Goal: Task Accomplishment & Management: Manage account settings

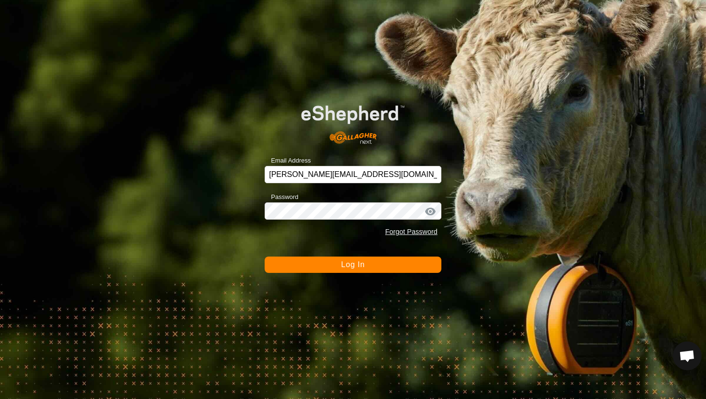
click at [370, 269] on button "Log In" at bounding box center [353, 265] width 177 height 16
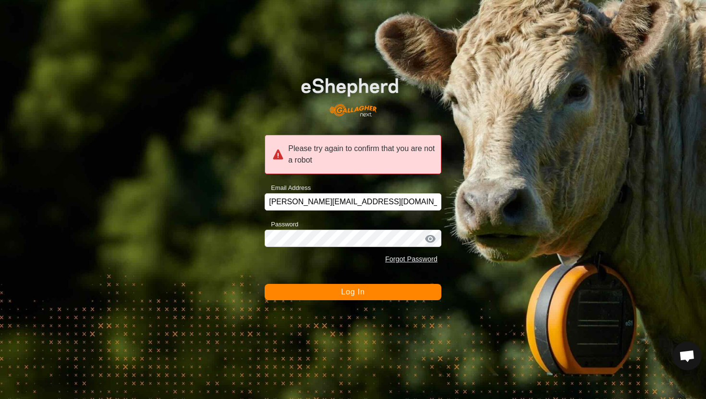
click at [358, 295] on span "Log In" at bounding box center [353, 292] width 24 height 8
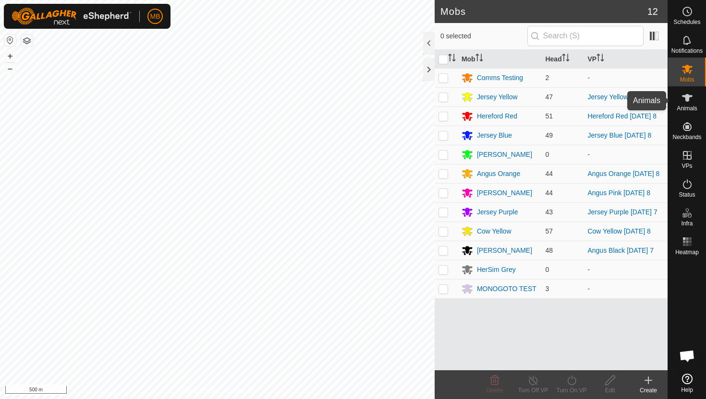
click at [690, 103] on icon at bounding box center [687, 98] width 12 height 12
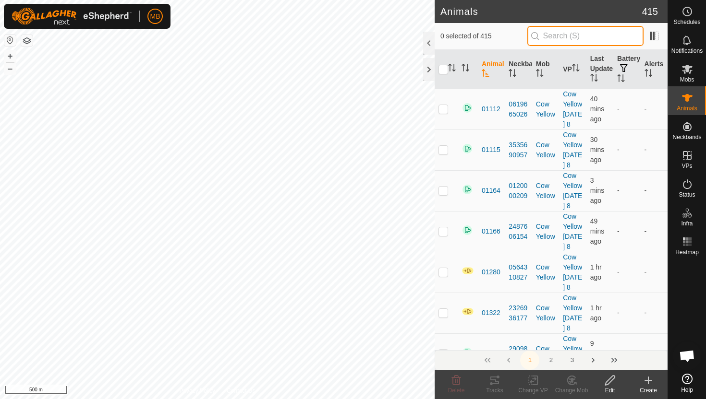
click at [594, 39] on input "text" at bounding box center [585, 36] width 116 height 20
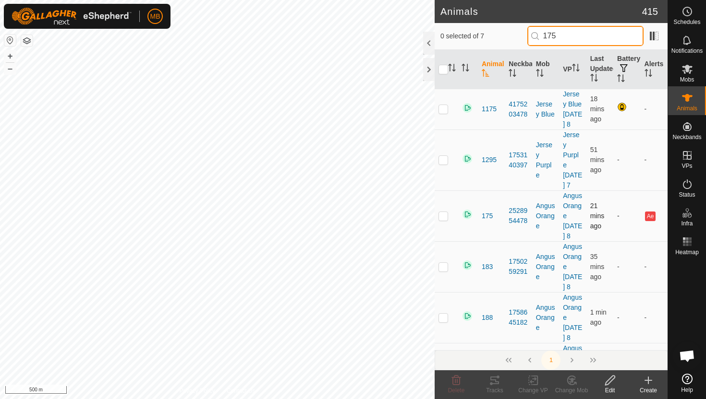
type input "175"
click at [440, 220] on p-checkbox at bounding box center [443, 216] width 10 height 8
checkbox input "true"
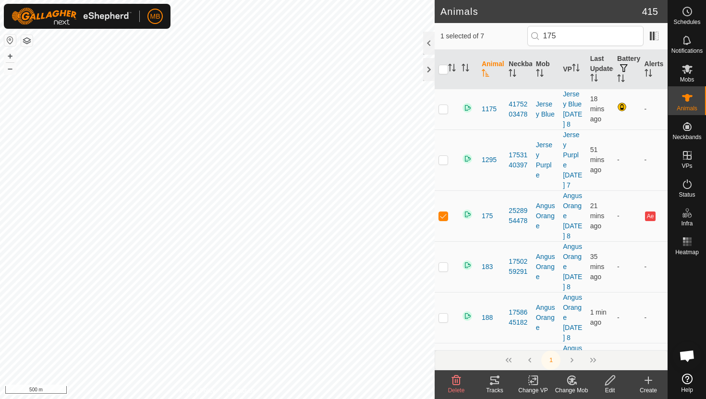
click at [608, 383] on icon at bounding box center [610, 381] width 12 height 12
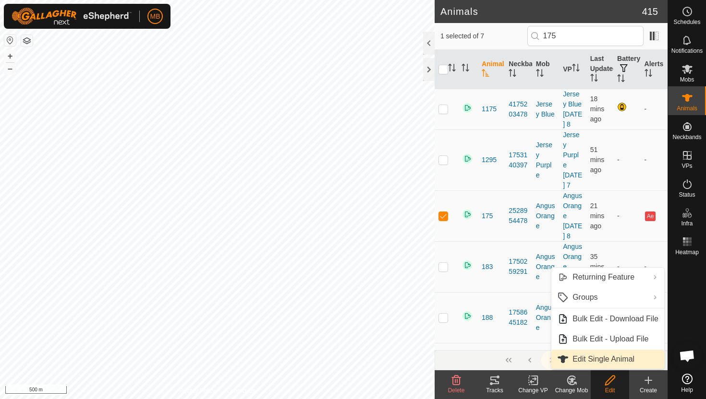
click at [612, 360] on link "Edit Single Animal" at bounding box center [607, 359] width 113 height 19
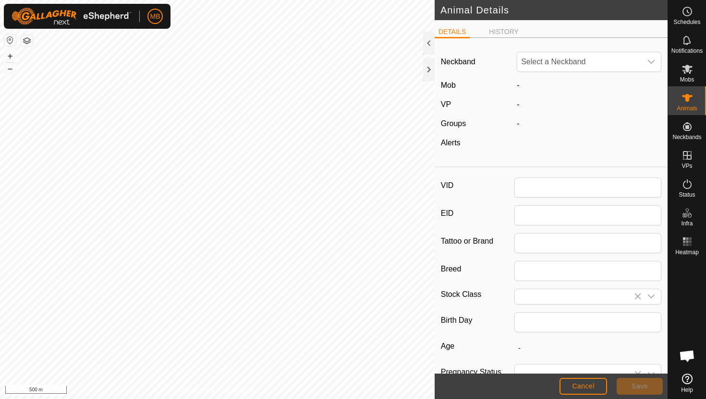
type input "175"
type input "455"
type input "[DATE]"
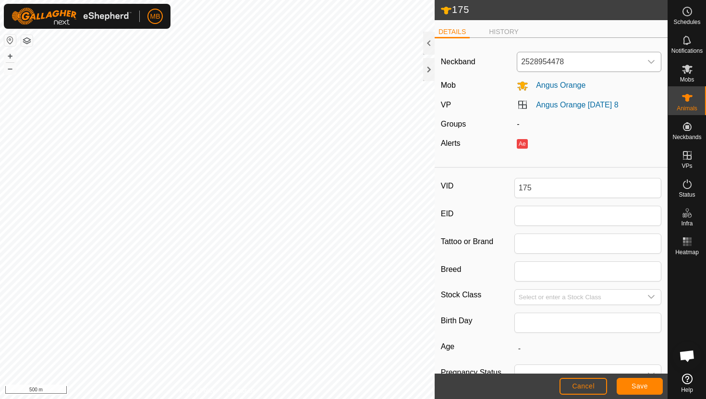
click at [652, 59] on icon "dropdown trigger" at bounding box center [651, 62] width 8 height 8
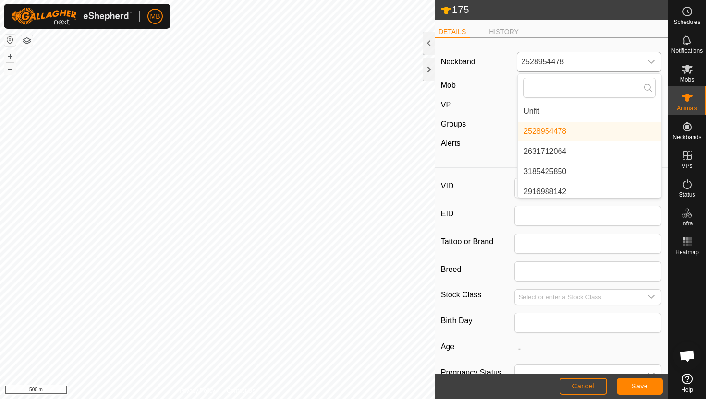
click at [600, 114] on li "Unfit" at bounding box center [590, 111] width 144 height 19
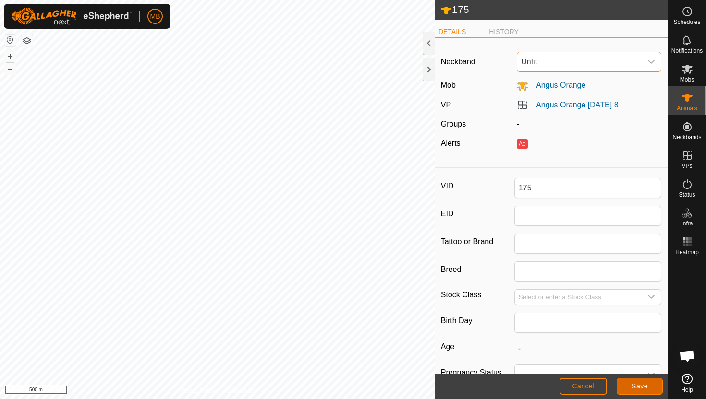
click at [651, 385] on button "Save" at bounding box center [639, 386] width 46 height 17
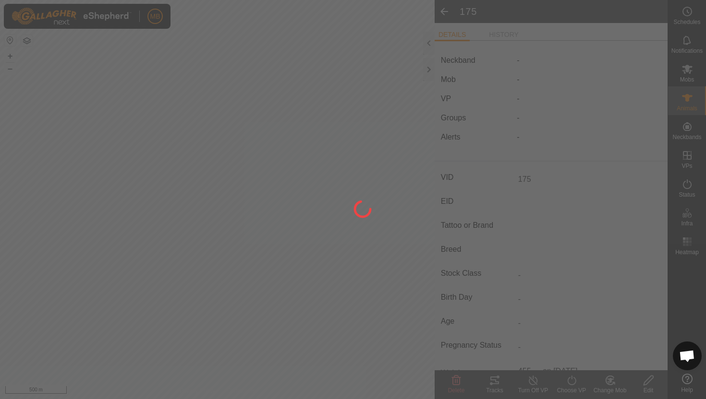
type input "-"
type input "455 kg"
type input "-"
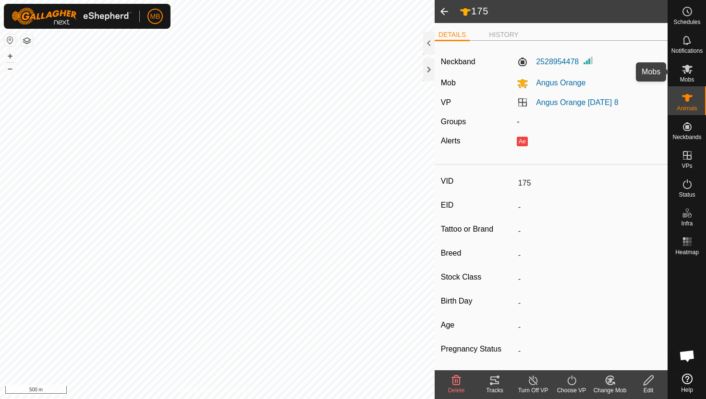
click at [683, 72] on icon at bounding box center [687, 69] width 12 height 12
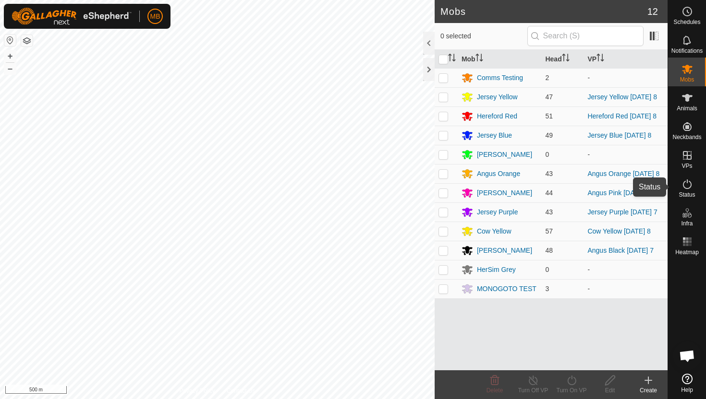
click at [688, 183] on icon at bounding box center [687, 185] width 12 height 12
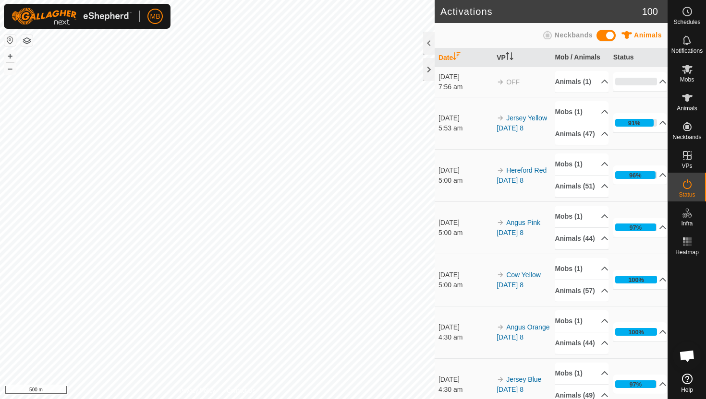
click at [688, 183] on icon at bounding box center [687, 185] width 12 height 12
